Goal: Book appointment/travel/reservation

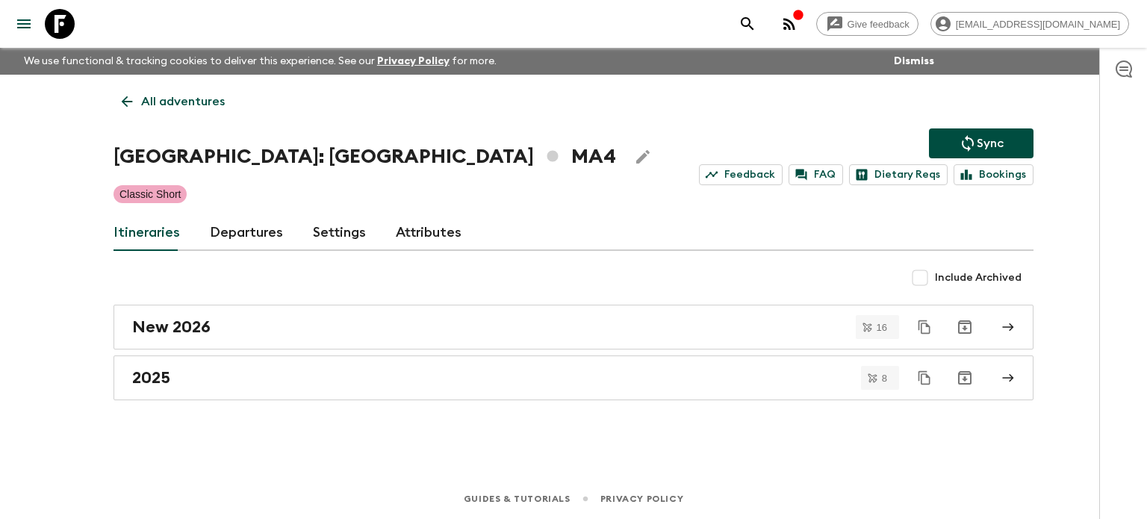
click at [756, 28] on icon "search adventures" at bounding box center [748, 24] width 18 height 18
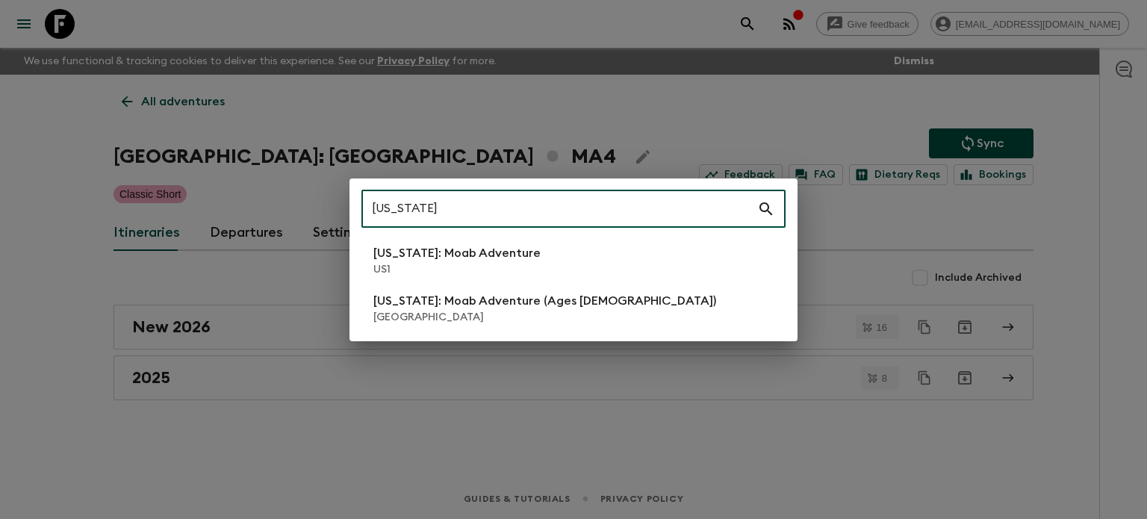
type input "[US_STATE]"
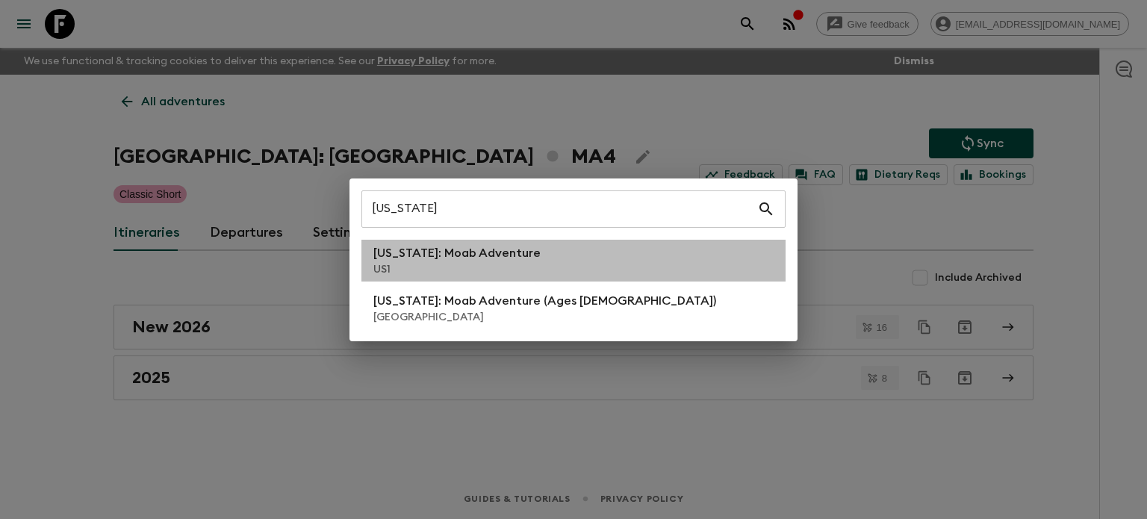
click at [523, 274] on li "[US_STATE]: Moab Adventure US1" at bounding box center [573, 261] width 424 height 42
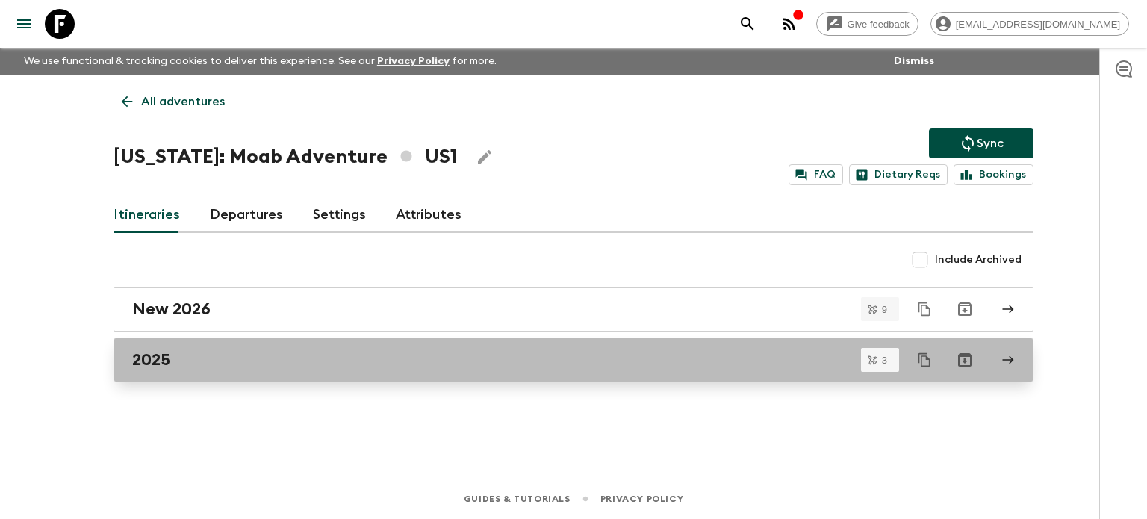
click at [217, 350] on div "2025" at bounding box center [559, 359] width 854 height 19
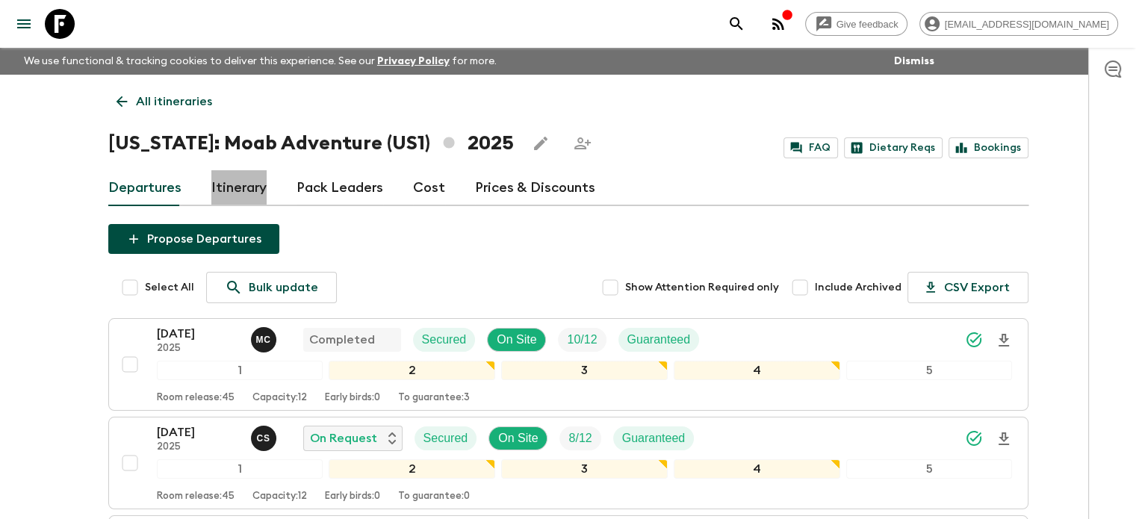
click at [216, 187] on link "Itinerary" at bounding box center [238, 188] width 55 height 36
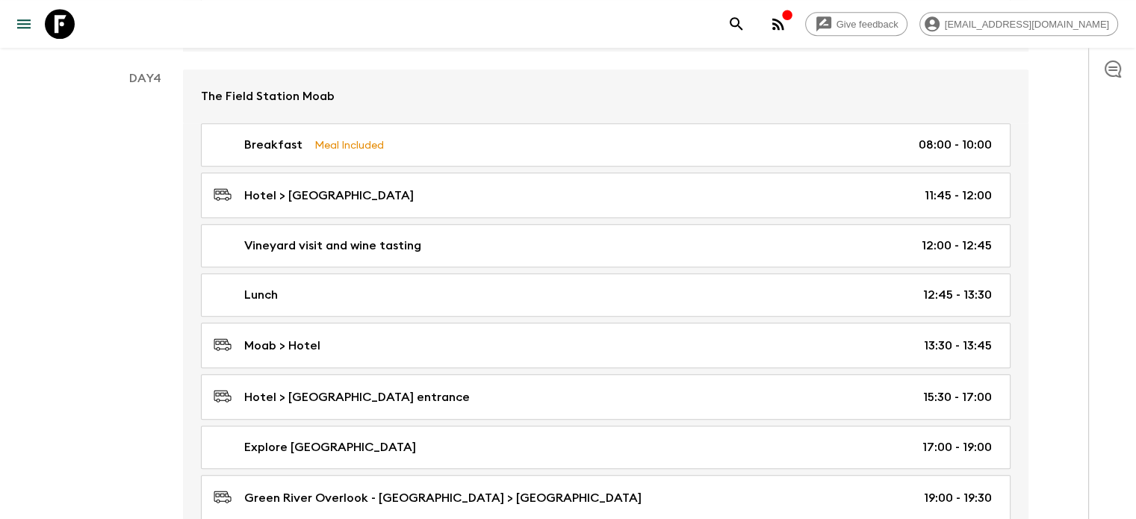
scroll to position [1776, 0]
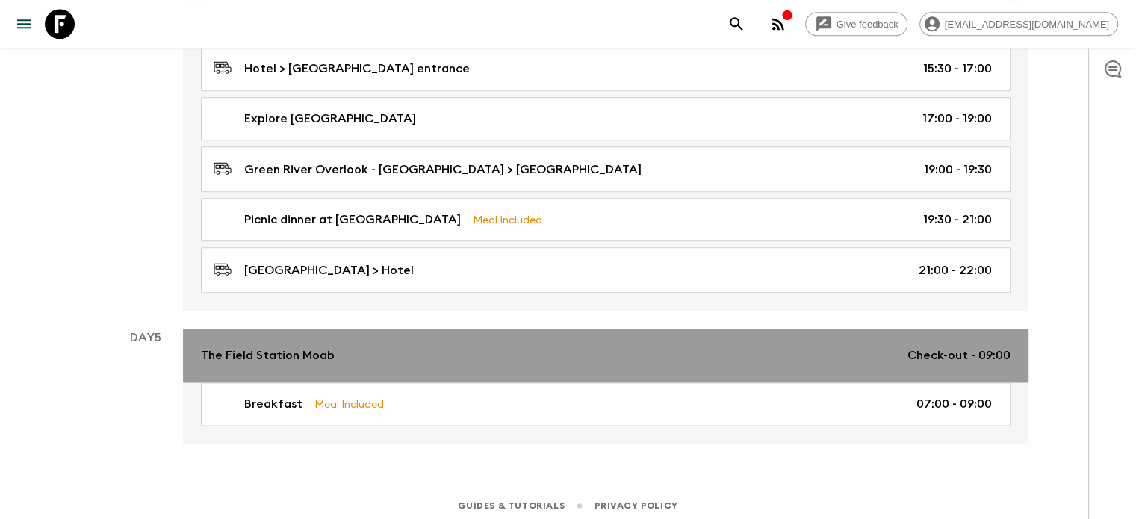
click at [289, 358] on p "The Field Station Moab" at bounding box center [268, 355] width 134 height 18
